Goal: Understand process/instructions: Learn how to perform a task or action

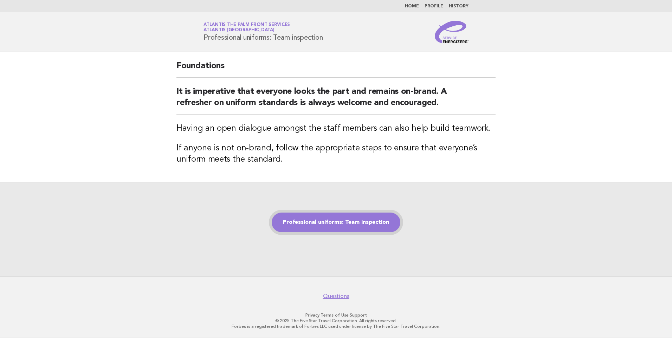
click at [358, 222] on link "Professional uniforms: Team inspection" at bounding box center [336, 223] width 129 height 20
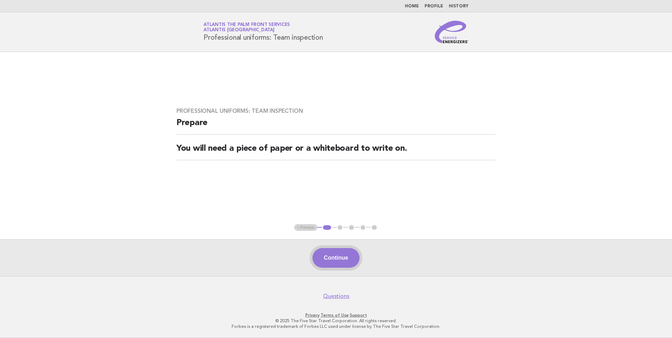
click at [350, 262] on button "Continue" at bounding box center [335, 258] width 47 height 20
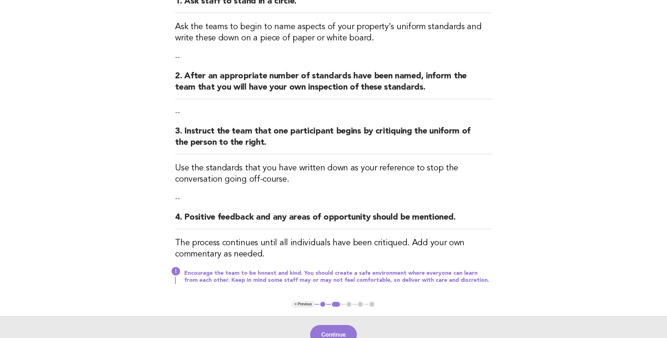
scroll to position [177, 0]
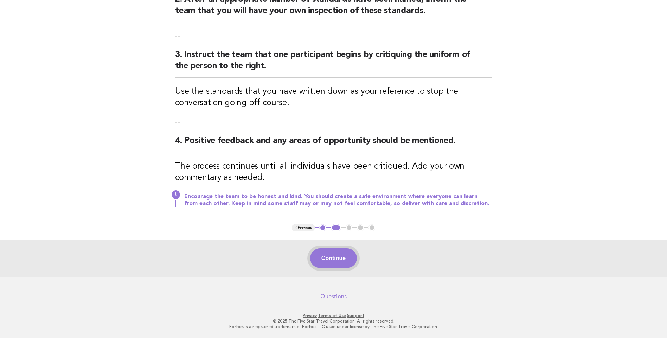
click at [329, 259] on button "Continue" at bounding box center [333, 258] width 47 height 20
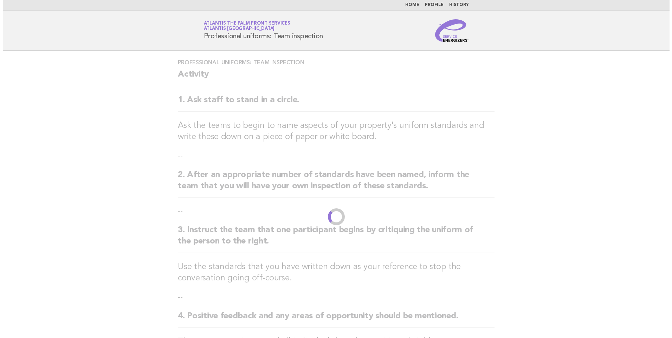
scroll to position [0, 0]
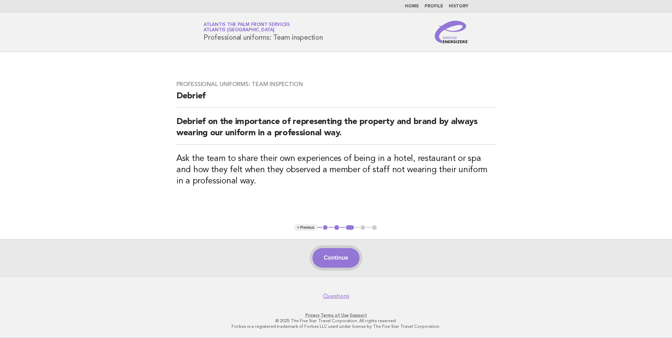
click at [340, 260] on button "Continue" at bounding box center [335, 258] width 47 height 20
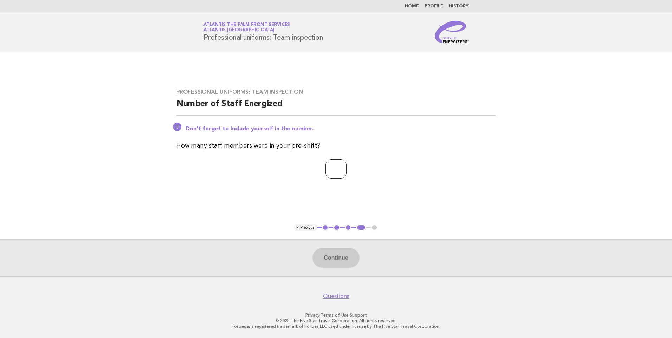
click at [332, 171] on input "number" at bounding box center [335, 169] width 21 height 20
type input "*"
click at [346, 254] on button "Continue" at bounding box center [335, 258] width 47 height 20
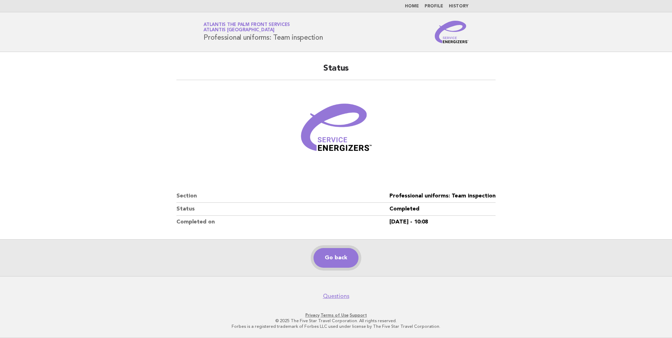
click at [349, 257] on link "Go back" at bounding box center [335, 258] width 45 height 20
